Goal: Find specific page/section: Find specific page/section

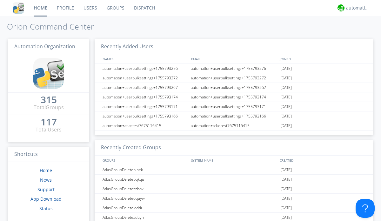
click at [144, 8] on link "Dispatch" at bounding box center [144, 8] width 30 height 16
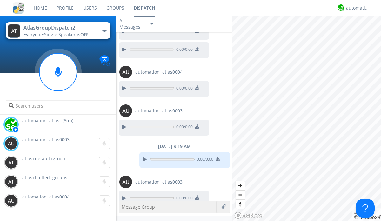
scroll to position [526, 0]
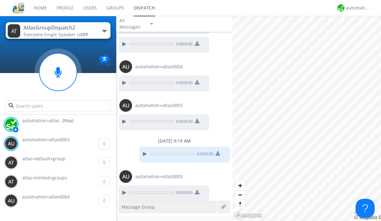
click at [104, 31] on div "button" at bounding box center [104, 31] width 5 height 3
click at [0, 0] on span "AtlasGroupDispatch" at bounding box center [0, 0] width 0 height 0
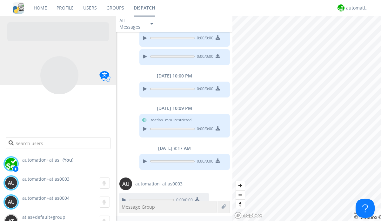
scroll to position [492, 0]
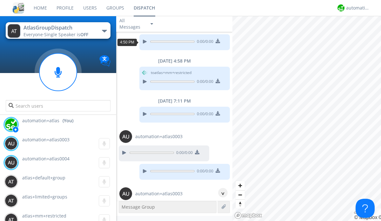
scroll to position [30, 0]
click at [220, 193] on div "^" at bounding box center [223, 193] width 10 height 10
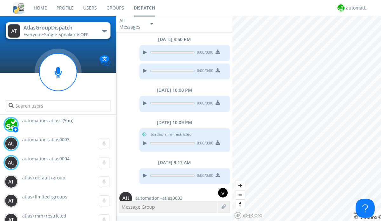
scroll to position [492, 0]
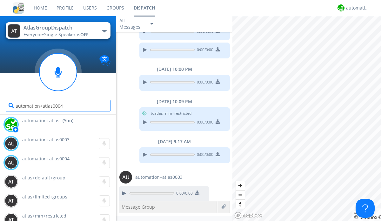
type input "automation+atlas0004"
click at [356, 8] on div "automation+atlas" at bounding box center [358, 8] width 24 height 6
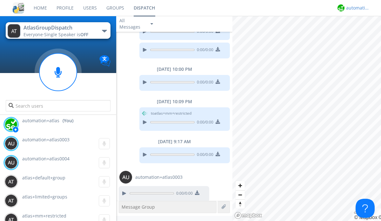
scroll to position [0, 0]
